Goal: Information Seeking & Learning: Learn about a topic

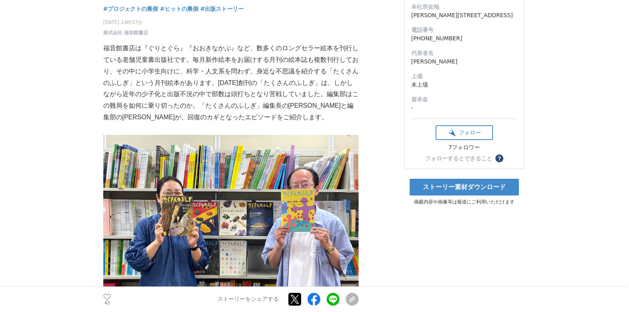
drag, startPoint x: 113, startPoint y: 85, endPoint x: 111, endPoint y: 93, distance: 9.0
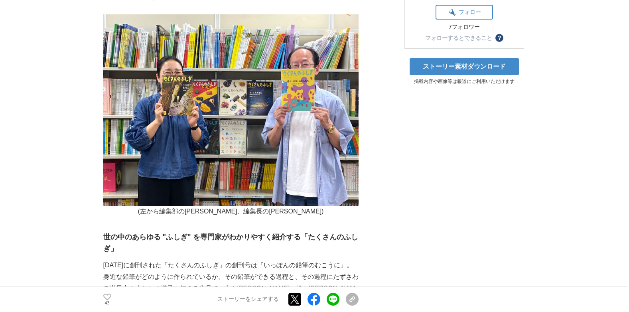
scroll to position [389, 0]
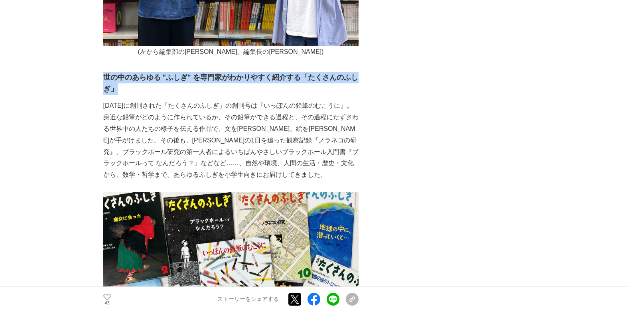
drag, startPoint x: 104, startPoint y: 77, endPoint x: 130, endPoint y: 91, distance: 29.4
click at [130, 91] on h3 "世の中のあらゆる "ふしぎ" を専門家がわかりやすく紹介する「たくさんのふしぎ」" at bounding box center [230, 83] width 255 height 23
copy h3 "世の中のあらゆる "ふしぎ" を専門家がわかりやすく紹介する「たくさんのふしぎ」"
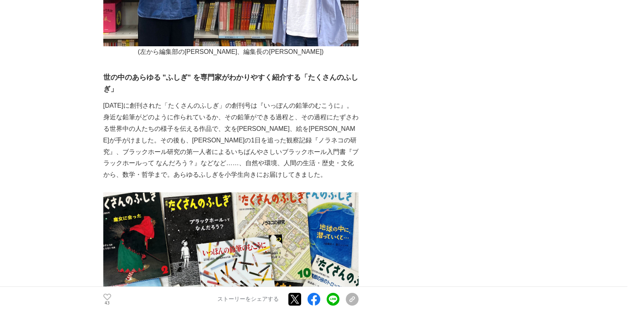
click at [163, 141] on p "[DATE]に創刊された「たくさんのふしぎ」の創刊号は『いっぽんの鉛筆のむこうに』。身近な鉛筆がどのように作られているか、その鉛筆ができる過程と、その過程にた…" at bounding box center [230, 140] width 255 height 81
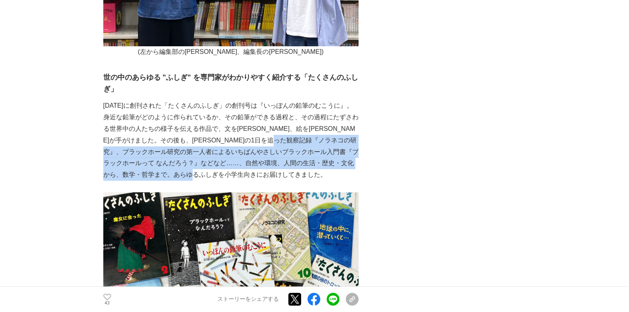
drag, startPoint x: 116, startPoint y: 152, endPoint x: 300, endPoint y: 174, distance: 185.6
click at [300, 174] on p "[DATE]に創刊された「たくさんのふしぎ」の創刊号は『いっぽんの鉛筆のむこうに』。身近な鉛筆がどのように作られているか、その鉛筆ができる過程と、その過程にた…" at bounding box center [230, 140] width 255 height 81
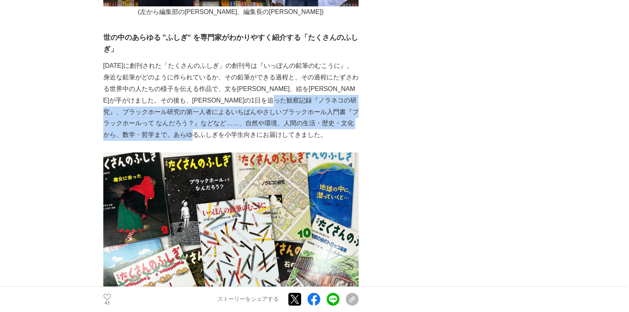
click at [245, 127] on p "[DATE]に創刊された「たくさんのふしぎ」の創刊号は『いっぽんの鉛筆のむこうに』。身近な鉛筆がどのように作られているか、その鉛筆ができる過程と、その過程にた…" at bounding box center [230, 100] width 255 height 81
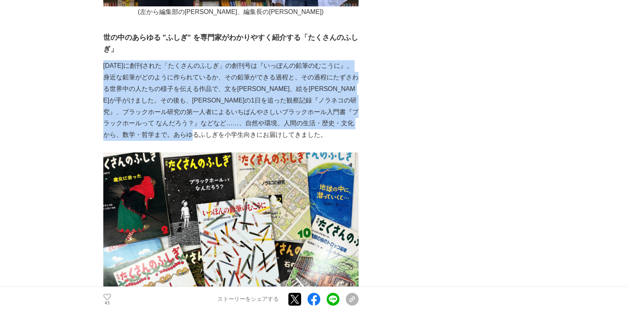
drag, startPoint x: 103, startPoint y: 65, endPoint x: 304, endPoint y: 134, distance: 212.2
click at [304, 134] on p "[DATE]に創刊された「たくさんのふしぎ」の創刊号は『いっぽんの鉛筆のむこうに』。身近な鉛筆がどのように作られているか、その鉛筆ができる過程と、その過程にた…" at bounding box center [230, 100] width 255 height 81
drag, startPoint x: 304, startPoint y: 134, endPoint x: 267, endPoint y: 120, distance: 39.0
copy p "[DATE]に創刊された「たくさんのふしぎ」の創刊号は『いっぽんの鉛筆のむこうに』。身近な鉛筆がどのように作られているか、その鉛筆ができる過程と、その過程にた…"
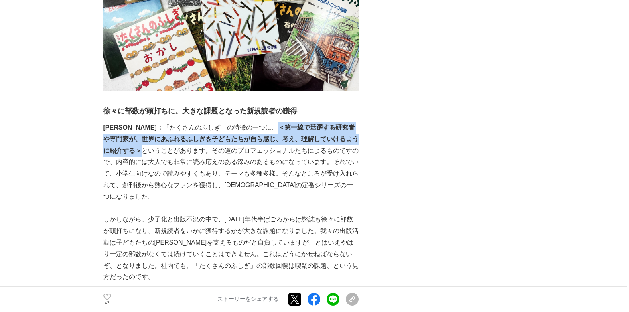
drag, startPoint x: 235, startPoint y: 127, endPoint x: 351, endPoint y: 141, distance: 117.3
click at [351, 141] on strong "＜第一線で活躍する研究者や専門家が、世界にあふれるふしぎを子どもたちが自ら感じ、考え、理解していけるように紹介する＞" at bounding box center [230, 139] width 255 height 30
drag, startPoint x: 351, startPoint y: 141, endPoint x: 313, endPoint y: 135, distance: 38.4
copy strong "＜第一線で活躍する研究者や専門家が、世界にあふれるふしぎを子どもたちが自ら感じ、考え、理解していけるように紹介する＞"
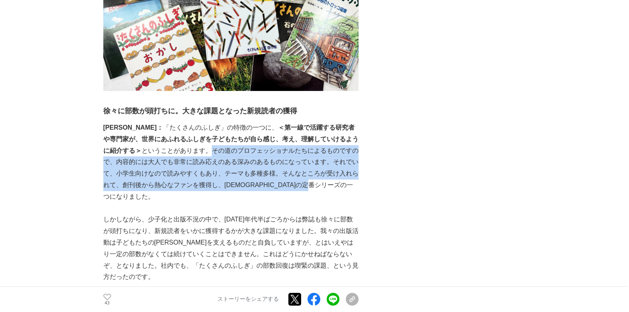
drag, startPoint x: 167, startPoint y: 151, endPoint x: 322, endPoint y: 184, distance: 158.3
click at [322, 184] on p "[PERSON_NAME]： 「たくさんのふしぎ」の特徴の一つに、 ＜第一線で活躍する研究者や専門家が、世界にあふれるふしぎを子どもたちが自ら感じ、考え、理解…" at bounding box center [230, 162] width 255 height 81
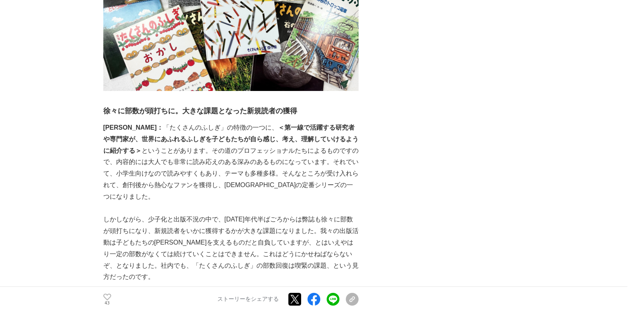
click at [208, 203] on p at bounding box center [230, 209] width 255 height 12
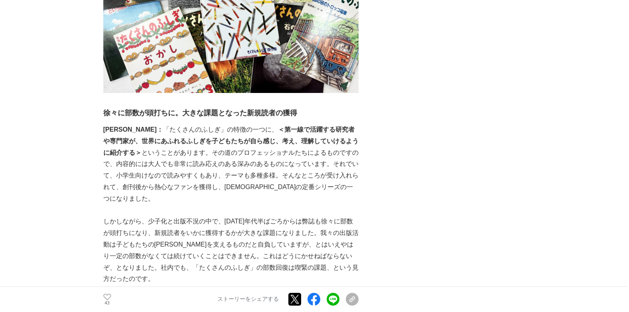
scroll to position [665, 0]
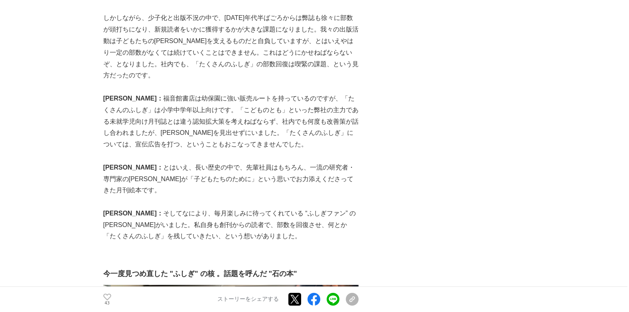
drag, startPoint x: 180, startPoint y: 192, endPoint x: 164, endPoint y: 207, distance: 22.3
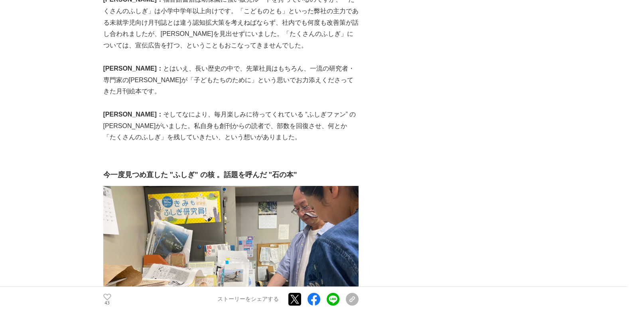
drag, startPoint x: 82, startPoint y: 108, endPoint x: 81, endPoint y: 120, distance: 11.7
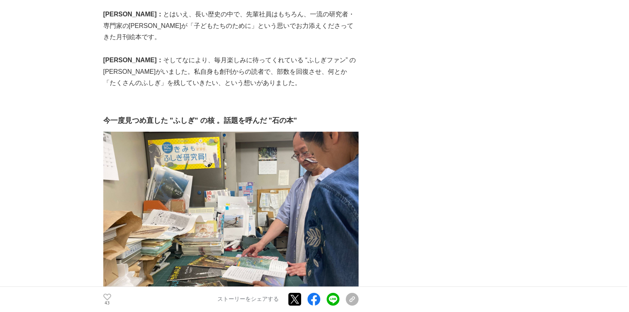
drag, startPoint x: 108, startPoint y: 45, endPoint x: 105, endPoint y: 53, distance: 9.3
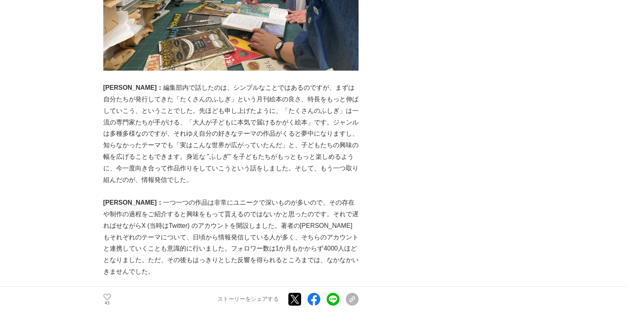
drag, startPoint x: 87, startPoint y: 66, endPoint x: 83, endPoint y: 82, distance: 16.4
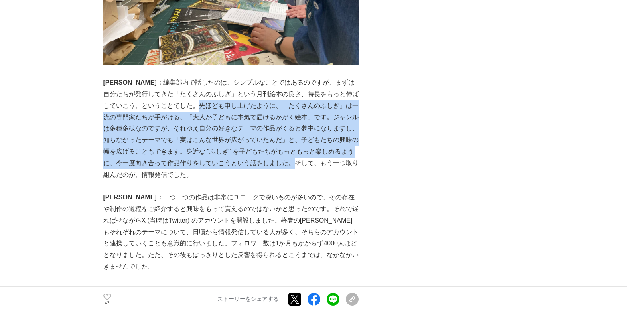
drag, startPoint x: 156, startPoint y: 73, endPoint x: 251, endPoint y: 130, distance: 110.8
click at [251, 130] on p "[PERSON_NAME]： 編集部内で話したのは、シンプルなことではあるのですが、まずは自分たちが発行してきた「たくさんのふしぎ」という月刊絵本の良さ、特長…" at bounding box center [230, 128] width 255 height 103
drag, startPoint x: 251, startPoint y: 130, endPoint x: 192, endPoint y: 100, distance: 65.6
click at [192, 100] on p "[PERSON_NAME]： 編集部内で話したのは、シンプルなことではあるのですが、まずは自分たちが発行してきた「たくさんのふしぎ」という月刊絵本の良さ、特長…" at bounding box center [230, 128] width 255 height 103
drag, startPoint x: 153, startPoint y: 72, endPoint x: 249, endPoint y: 138, distance: 116.2
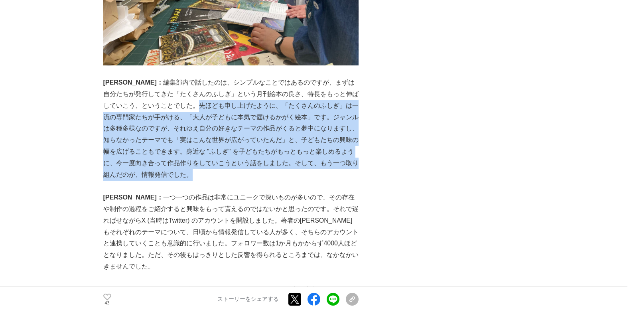
click at [249, 138] on p "[PERSON_NAME]： 編集部内で話したのは、シンプルなことではあるのですが、まずは自分たちが発行してきた「たくさんのふしぎ」という月刊絵本の良さ、特長…" at bounding box center [230, 128] width 255 height 103
drag, startPoint x: 249, startPoint y: 138, endPoint x: 248, endPoint y: 110, distance: 27.1
copy p "先ほども申し上げたように、「たくさんのふしぎ」は一流の専門家たちが手がける、「大人が子どもに本気で届けるかがく絵本」です。ジャンルは多種多様なのですが、それゆ…"
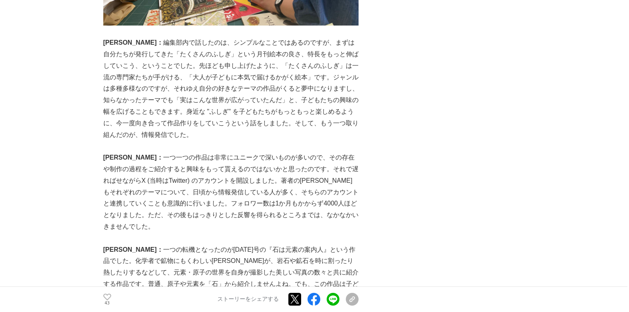
click at [125, 152] on p "[PERSON_NAME]： 一つ一つの作品は非常にユニークで深いものが多いので、その存在や制作の過程をご紹介すると興味をもって貰えるのではないかと思ったので…" at bounding box center [230, 192] width 255 height 81
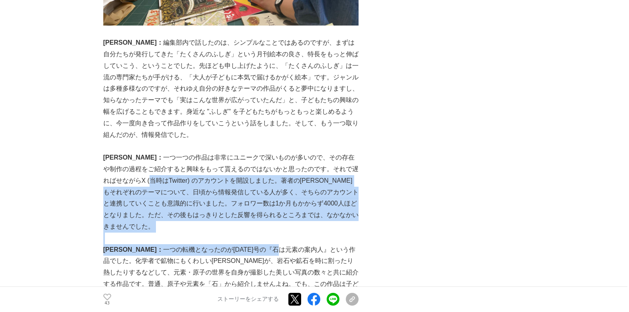
drag, startPoint x: 108, startPoint y: 150, endPoint x: 245, endPoint y: 207, distance: 147.5
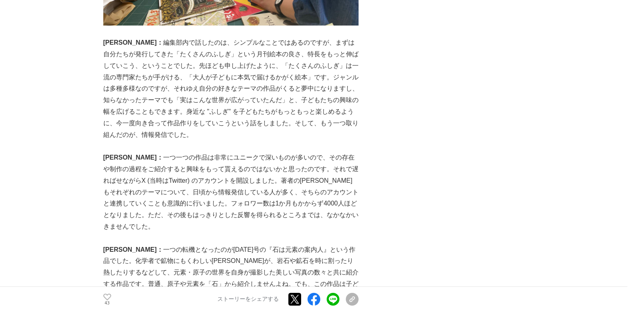
click at [138, 244] on p "[PERSON_NAME]： 一つの転機となったのが[DATE]号の『石は元素の案内人』という作品でした。化学者で鉱物にもくわしい[PERSON_NAME]が…" at bounding box center [230, 278] width 255 height 69
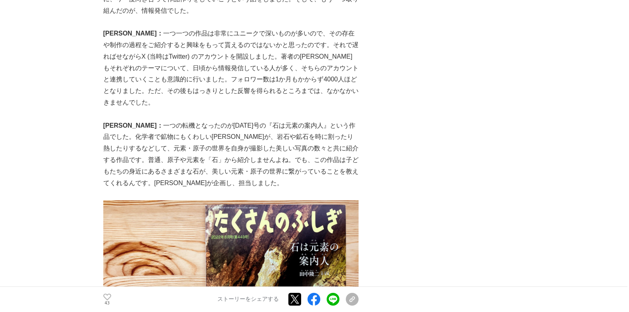
drag, startPoint x: 221, startPoint y: 129, endPoint x: 219, endPoint y: 146, distance: 16.8
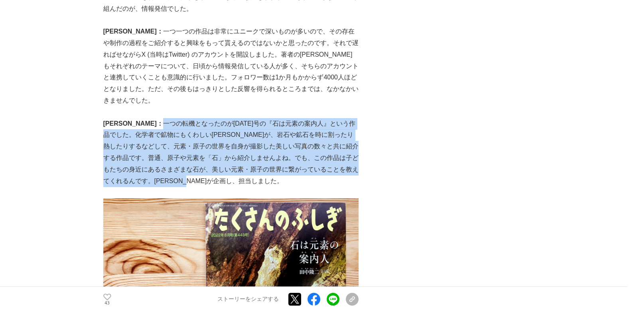
drag, startPoint x: 123, startPoint y: 77, endPoint x: 292, endPoint y: 131, distance: 177.9
click at [292, 131] on p "[PERSON_NAME]： 一つの転機となったのが[DATE]号の『石は元素の案内人』という作品でした。化学者で鉱物にもくわしい[PERSON_NAME]が…" at bounding box center [230, 152] width 255 height 69
drag, startPoint x: 292, startPoint y: 131, endPoint x: 254, endPoint y: 109, distance: 43.8
copy p "一つの転機となったのが[DATE]号の『石は元素の案内人』という作品でした。化学者で鉱物にもくわしい[PERSON_NAME]が、岩石や鉱石を時に割ったり熱し…"
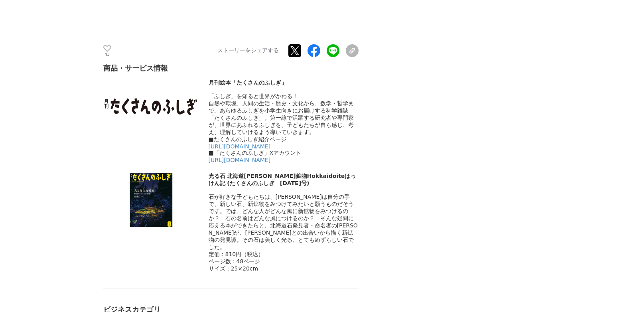
scroll to position [4199, 0]
